Goal: Information Seeking & Learning: Learn about a topic

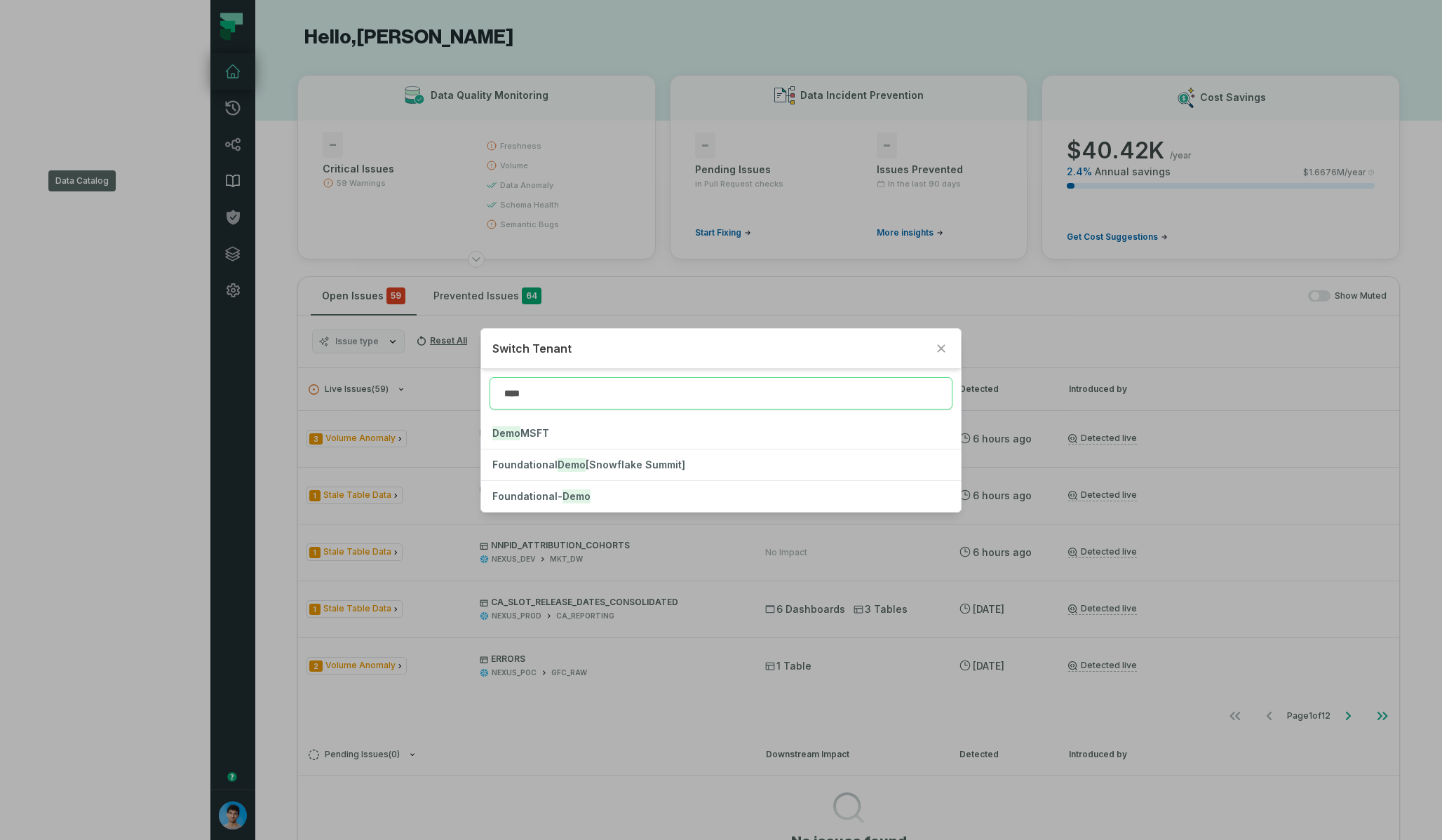
type input "****"
click button "Foundational- Demo" at bounding box center [721, 496] width 479 height 31
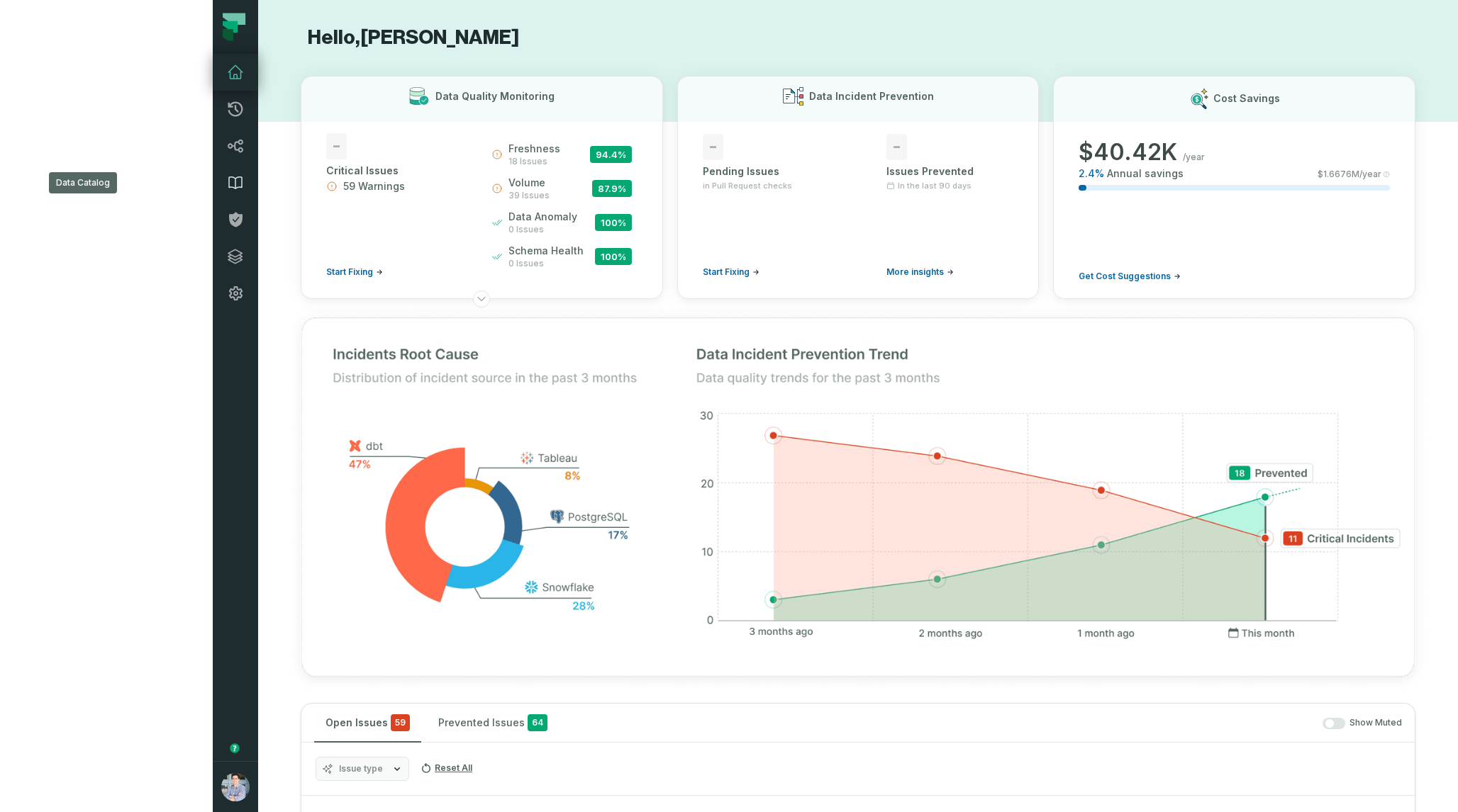
click at [227, 181] on icon at bounding box center [235, 183] width 17 height 17
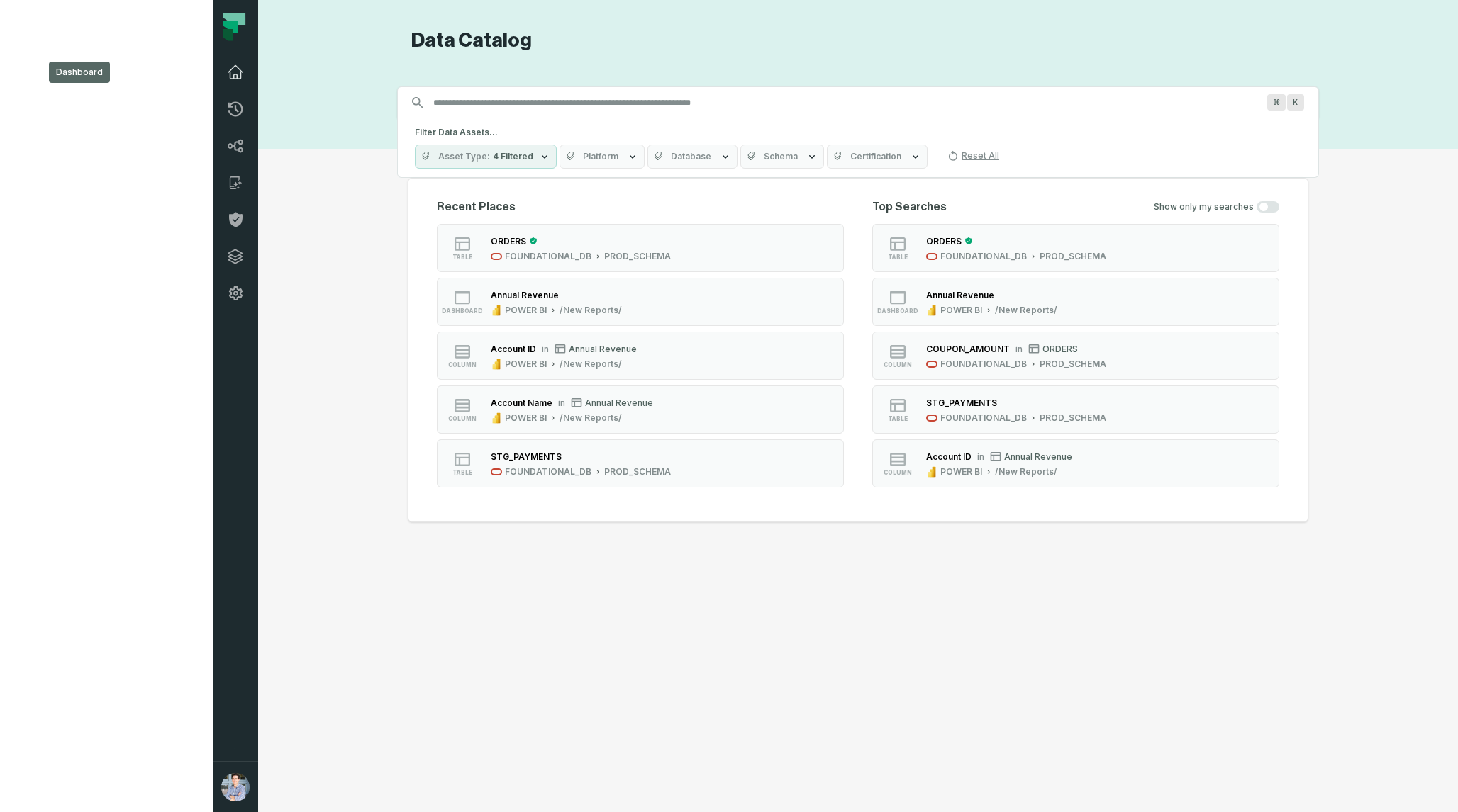
click at [213, 81] on link "Dashboard" at bounding box center [235, 72] width 45 height 37
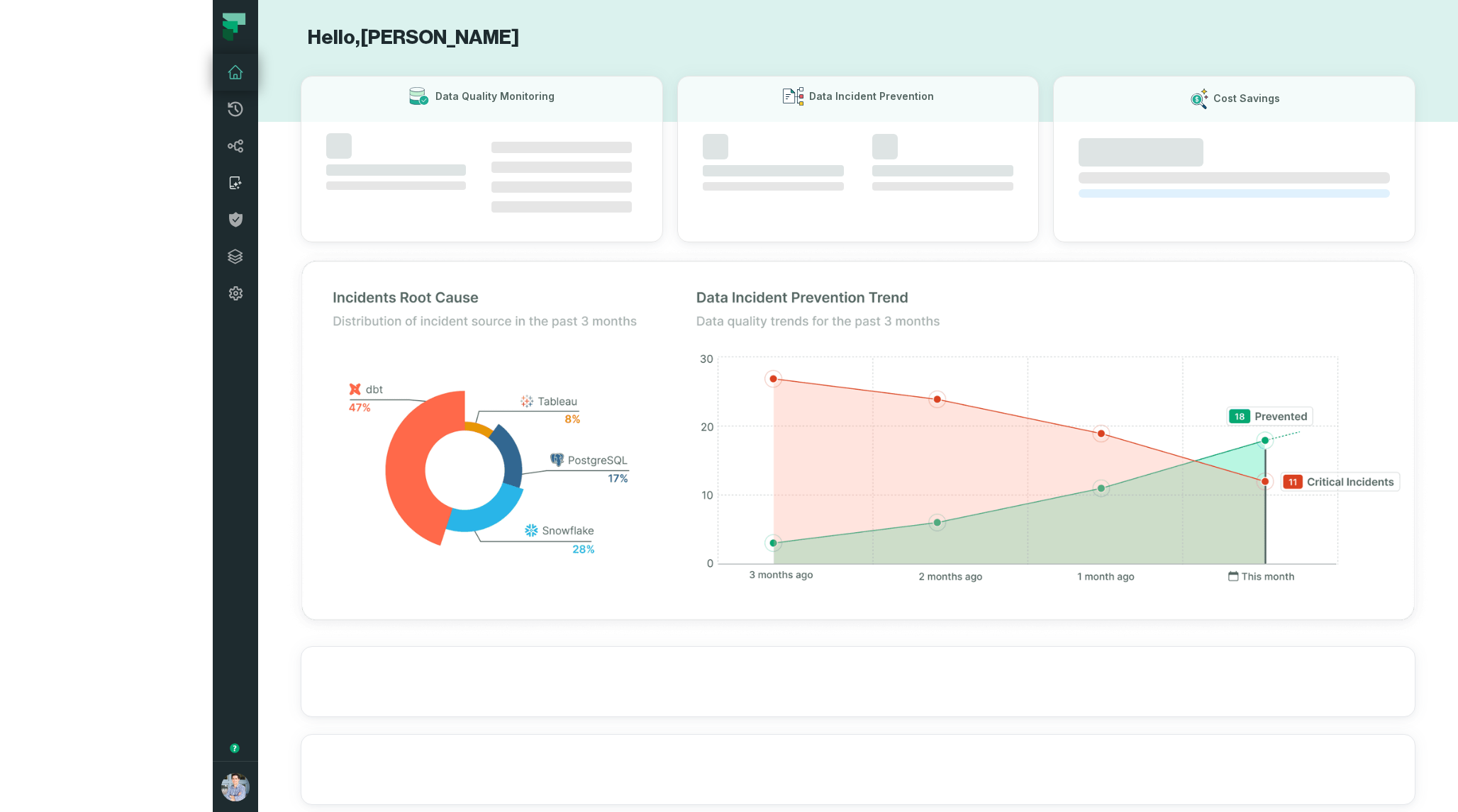
click at [227, 181] on icon at bounding box center [235, 183] width 17 height 17
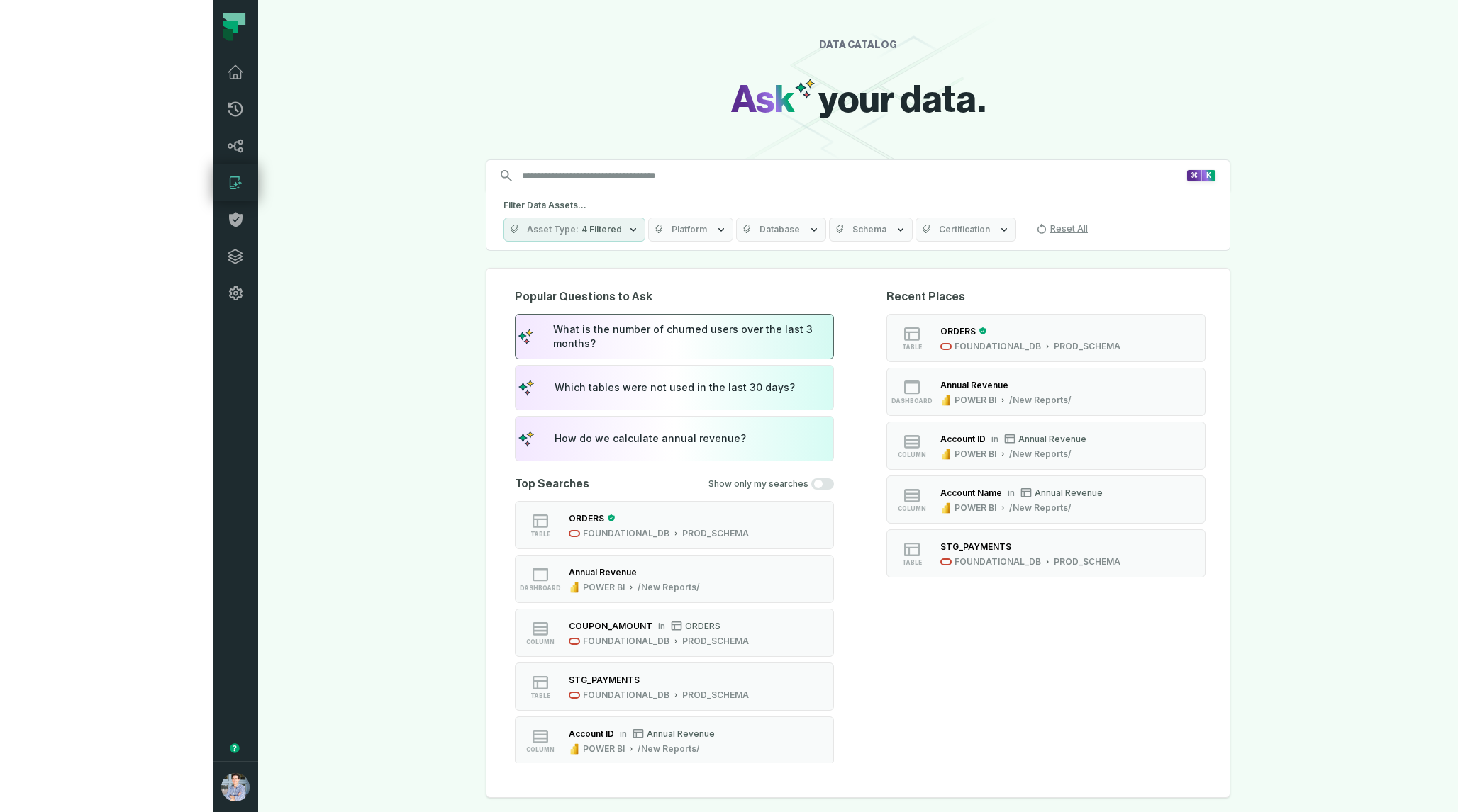
click at [586, 329] on div "What is the number of churned users over the last 3 months?" at bounding box center [692, 336] width 278 height 28
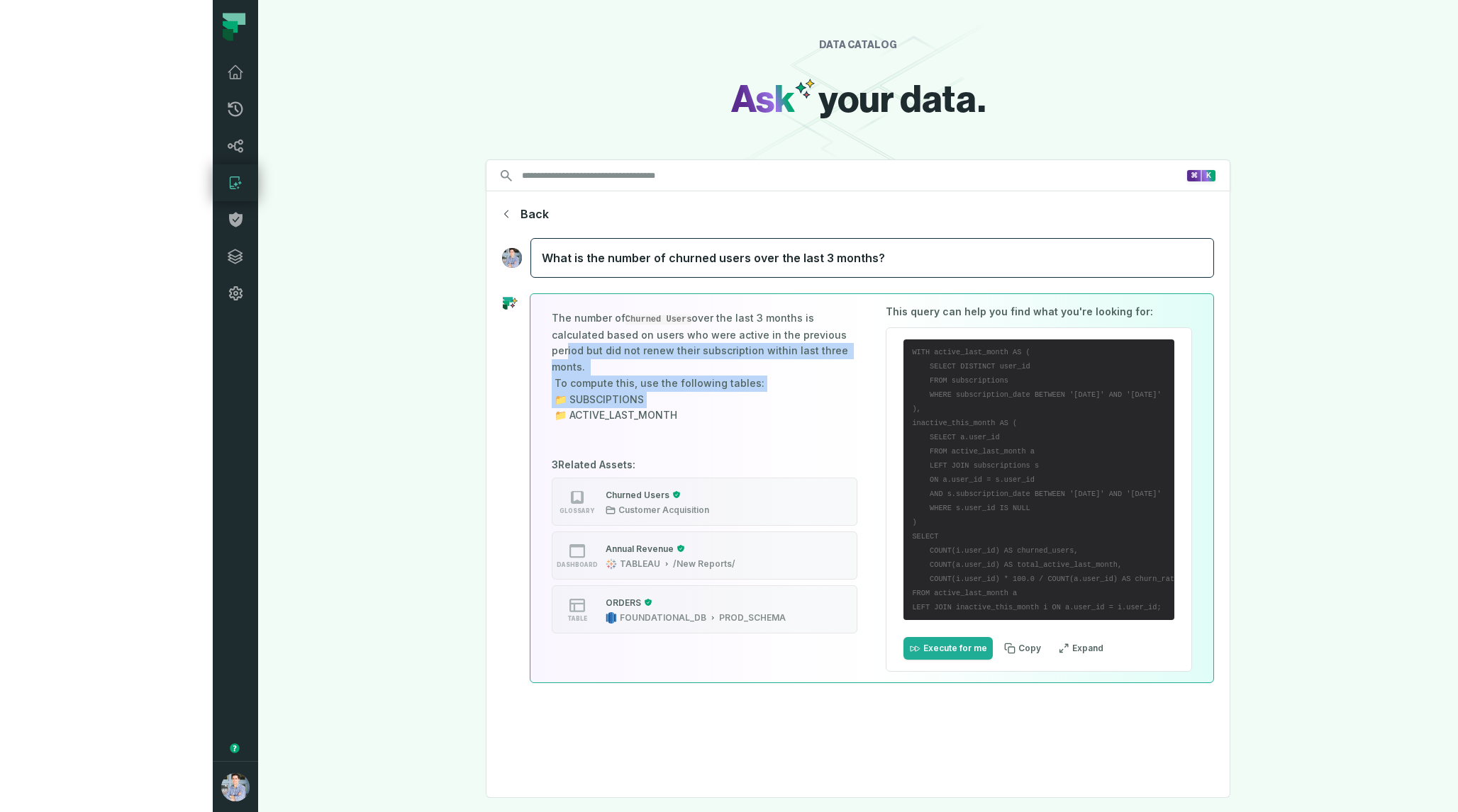
drag, startPoint x: 658, startPoint y: 405, endPoint x: 456, endPoint y: 343, distance: 211.3
click at [552, 343] on p "The number of Churned Users over the last 3 months is calculated based on users…" at bounding box center [705, 367] width 307 height 114
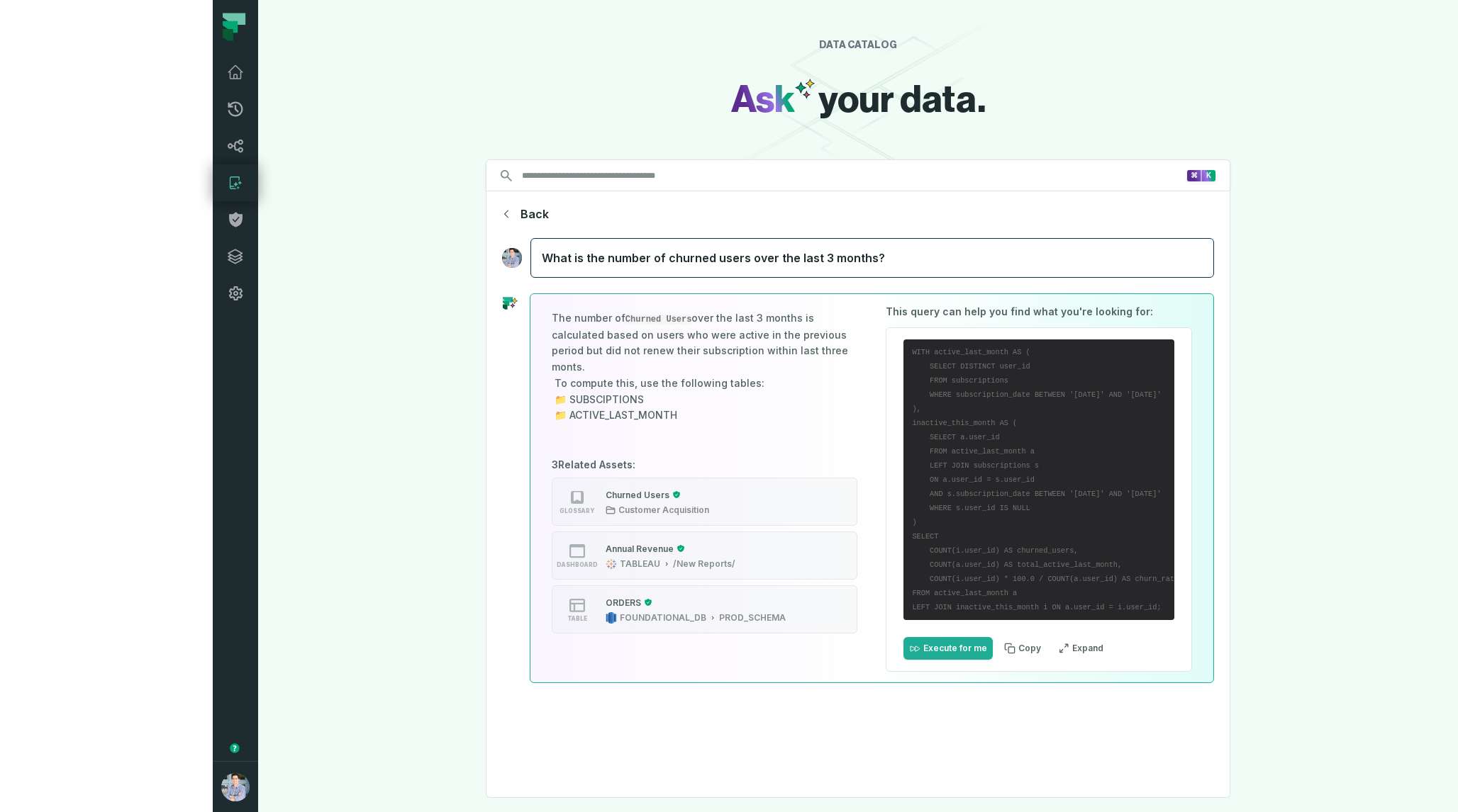
click at [552, 312] on p "The number of Churned Users over the last 3 months is calculated based on users…" at bounding box center [705, 367] width 307 height 114
click at [912, 350] on code "WITH active_last_month AS ( SELECT DISTINCT user_id FROM subscriptions WHERE su…" at bounding box center [1070, 479] width 315 height 263
click at [1052, 645] on button "Expand" at bounding box center [1081, 648] width 57 height 23
click at [500, 215] on button "Back" at bounding box center [524, 214] width 48 height 17
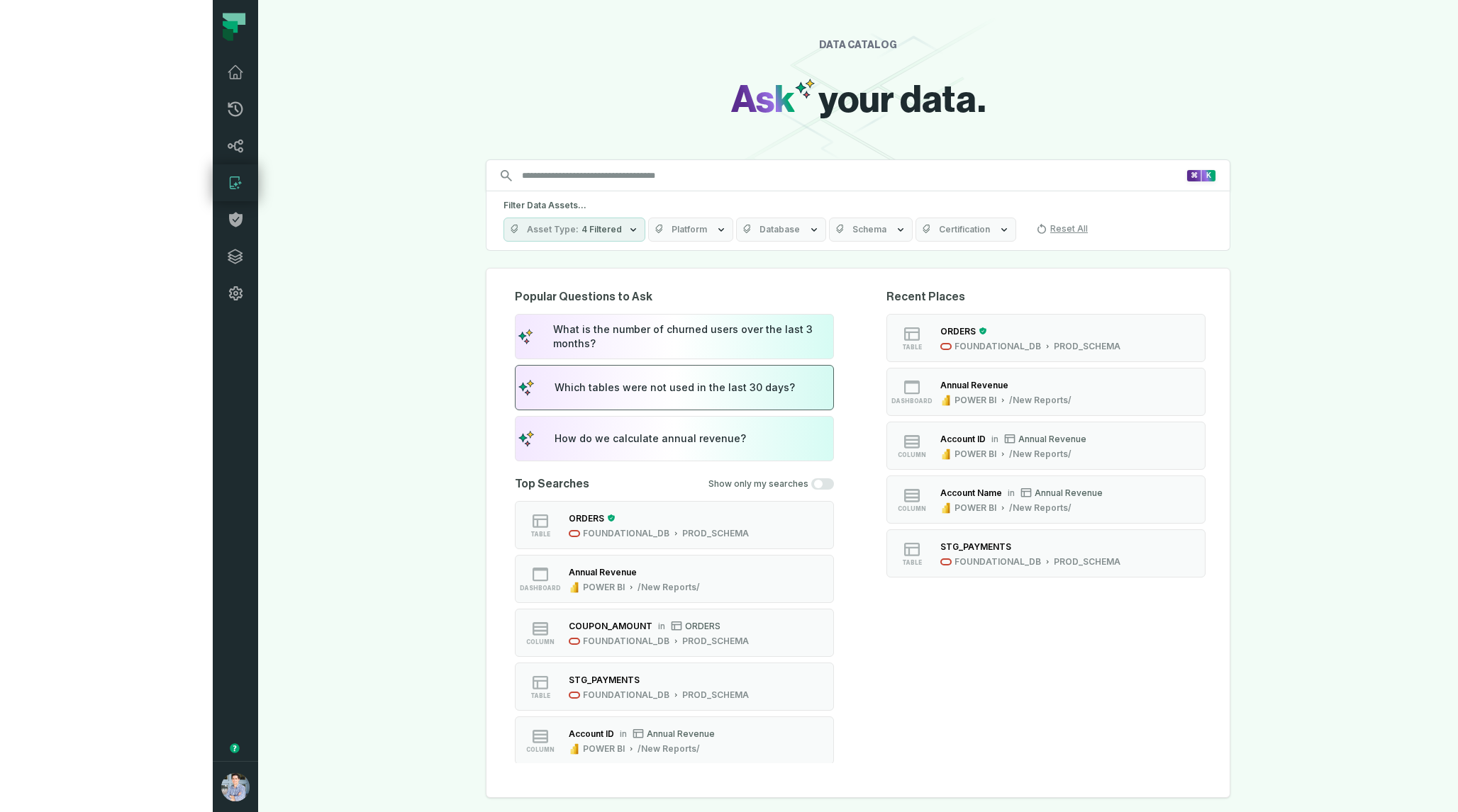
click at [554, 379] on button "Which tables were not used in the last 30 days?" at bounding box center [674, 387] width 319 height 45
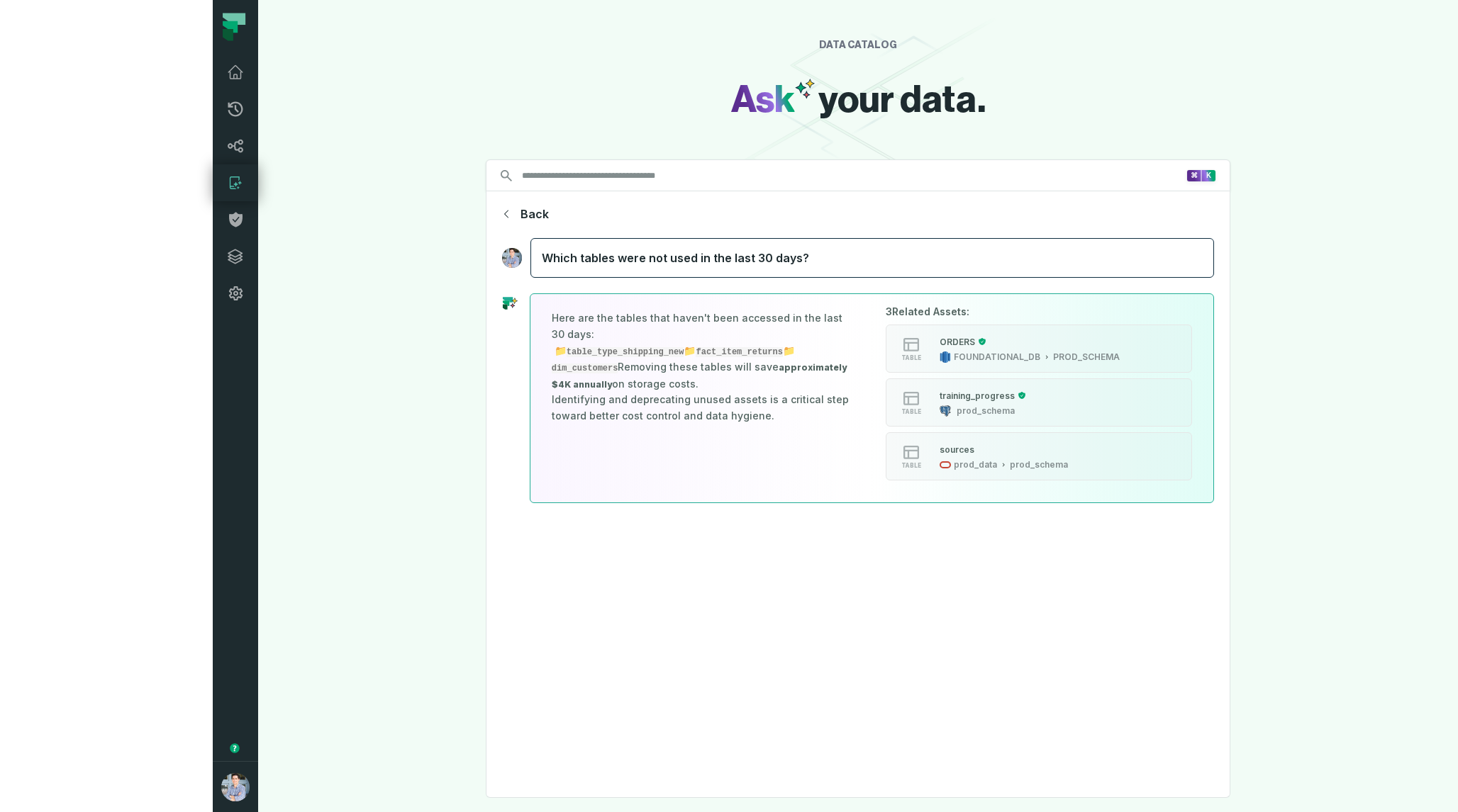
click at [500, 210] on button "Back" at bounding box center [524, 214] width 48 height 17
